Goal: Transaction & Acquisition: Book appointment/travel/reservation

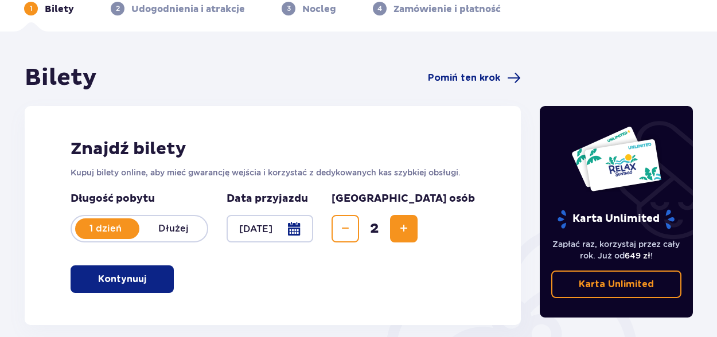
scroll to position [57, 0]
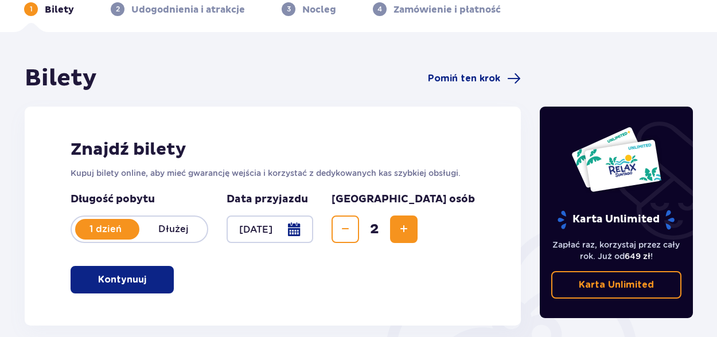
click at [114, 280] on p "Kontynuuj" at bounding box center [122, 280] width 48 height 13
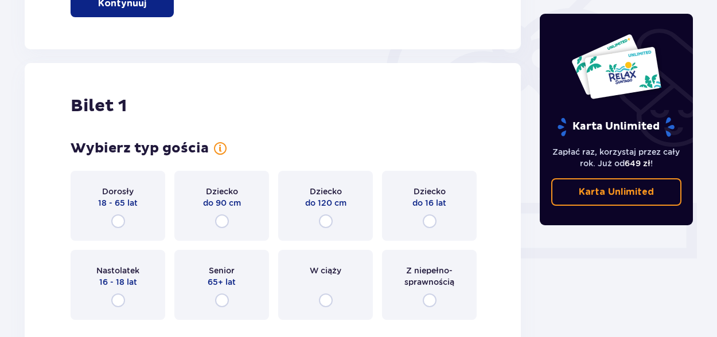
scroll to position [383, 0]
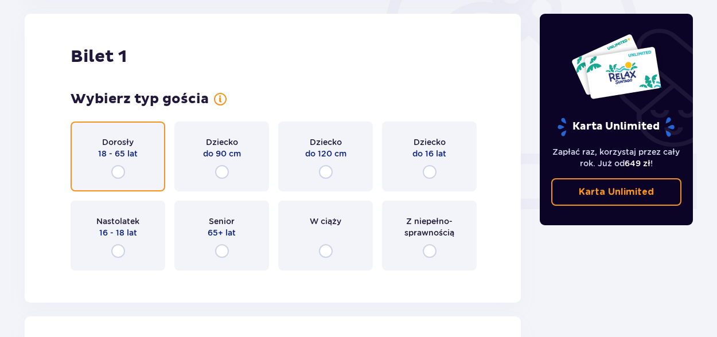
click at [115, 168] on input "radio" at bounding box center [118, 172] width 14 height 14
radio input "true"
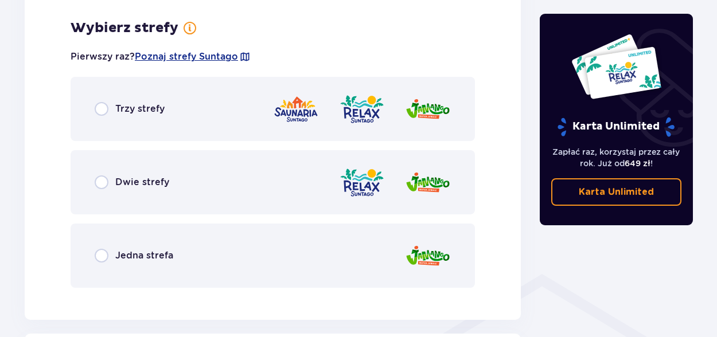
scroll to position [663, 0]
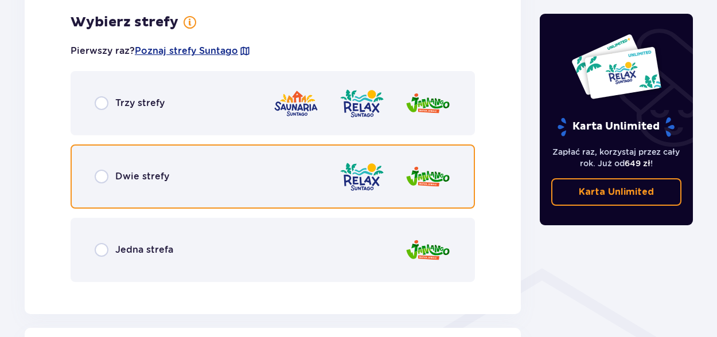
click at [102, 177] on input "radio" at bounding box center [102, 177] width 14 height 14
radio input "true"
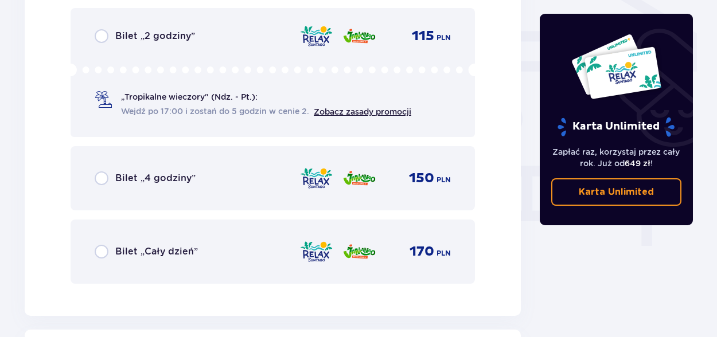
scroll to position [951, 0]
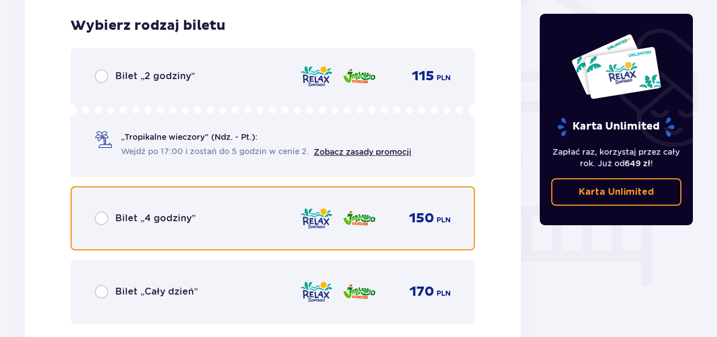
click at [102, 218] on input "radio" at bounding box center [102, 219] width 14 height 14
radio input "true"
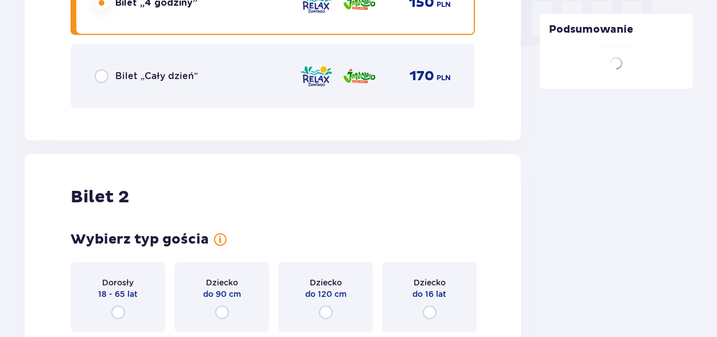
scroll to position [1307, 0]
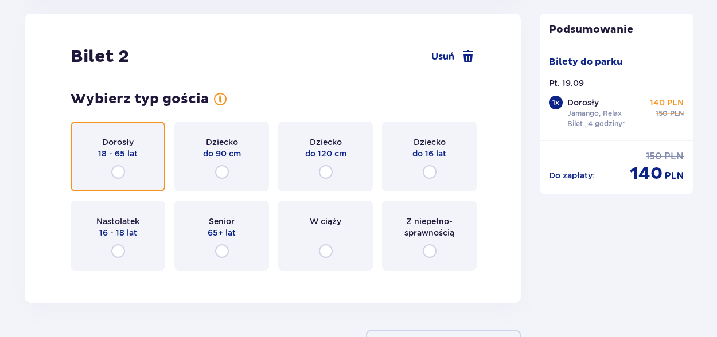
click at [122, 171] on input "radio" at bounding box center [118, 172] width 14 height 14
radio input "true"
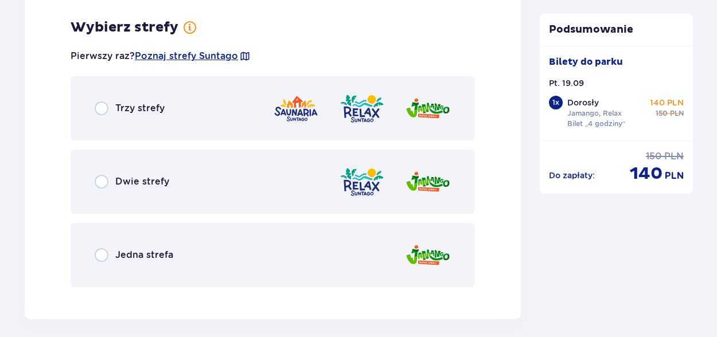
scroll to position [1587, 0]
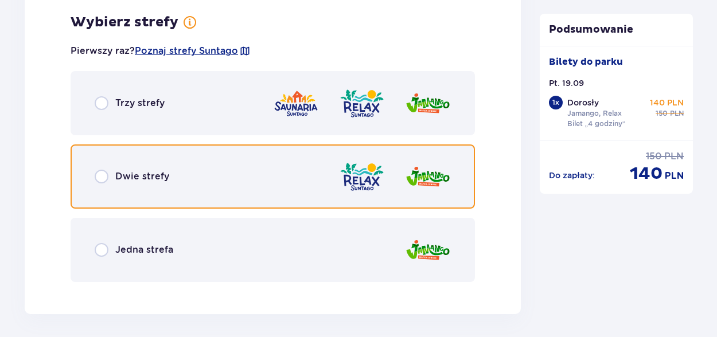
click at [97, 179] on input "radio" at bounding box center [102, 177] width 14 height 14
radio input "true"
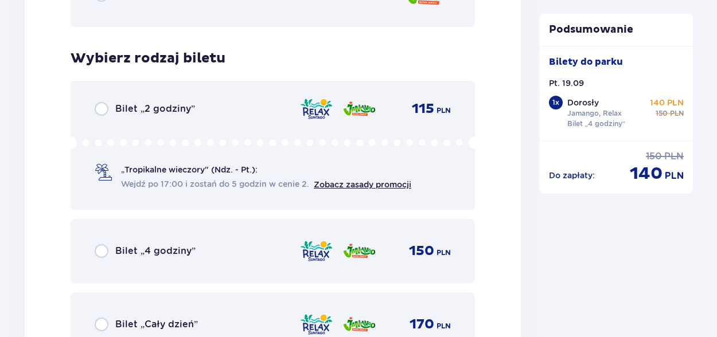
scroll to position [1878, 0]
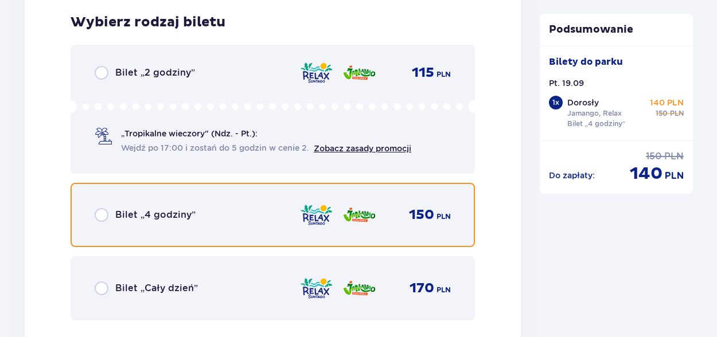
click at [101, 212] on input "radio" at bounding box center [102, 215] width 14 height 14
radio input "true"
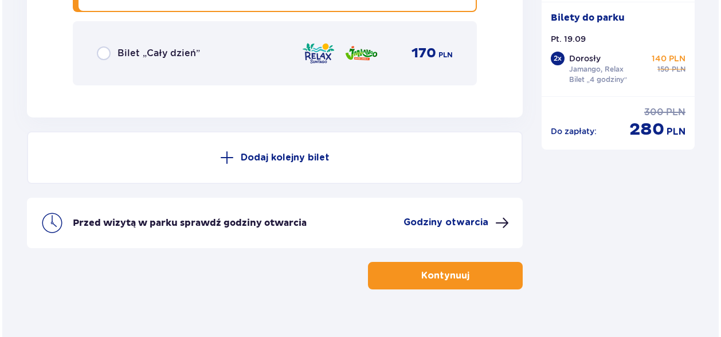
scroll to position [2134, 0]
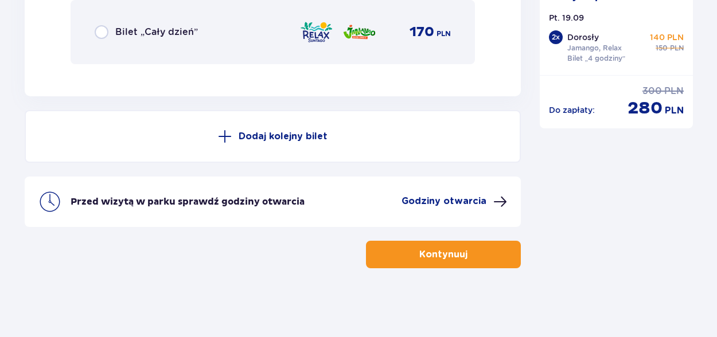
click at [431, 200] on p "Godziny otwarcia" at bounding box center [443, 201] width 85 height 13
